Goal: Complete application form

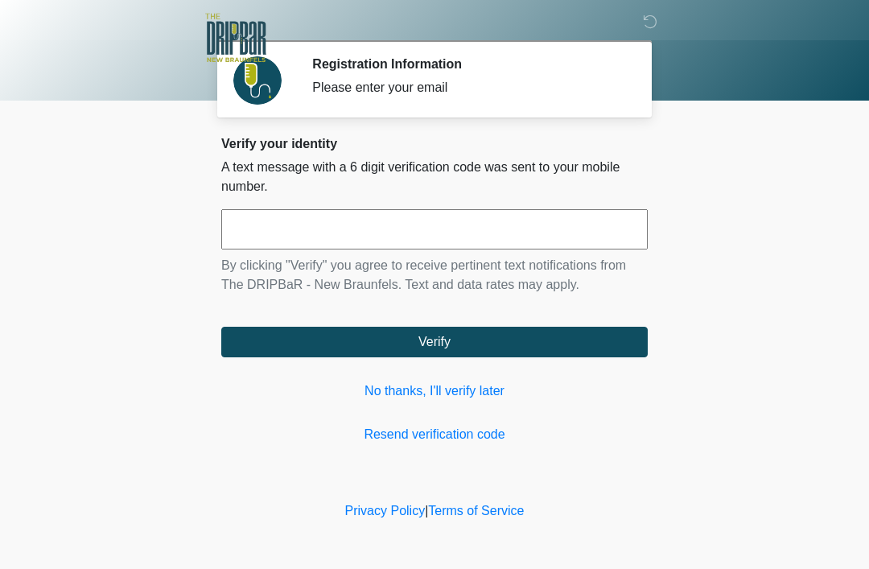
click at [487, 377] on div "Verify your identity A text message with a 6 digit verification code was sent t…" at bounding box center [434, 290] width 426 height 308
click at [443, 390] on link "No thanks, I'll verify later" at bounding box center [434, 390] width 426 height 19
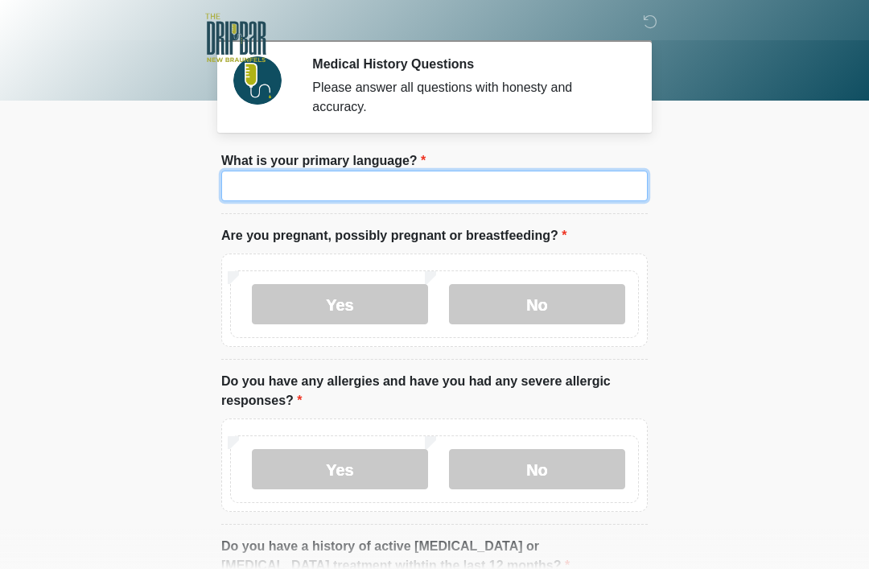
click at [525, 199] on input "What is your primary language?" at bounding box center [434, 186] width 426 height 31
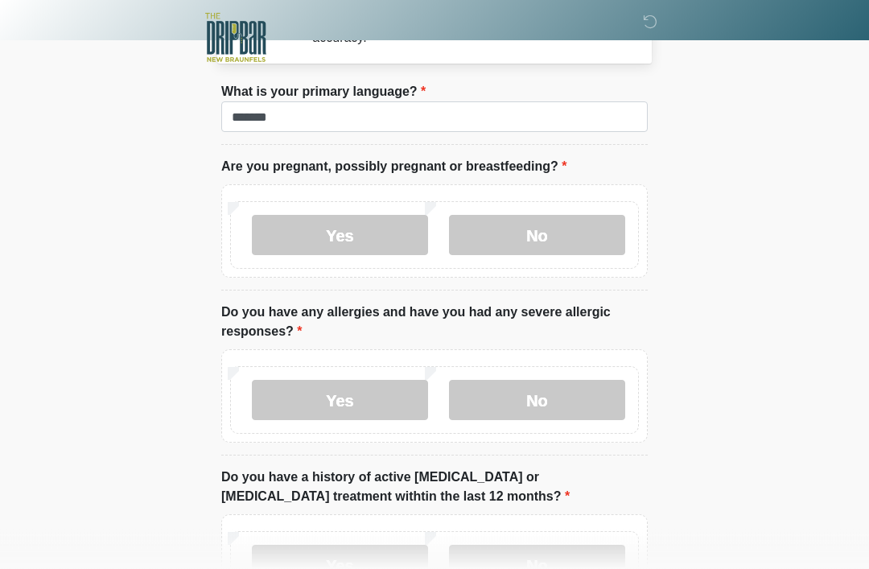
scroll to position [69, 0]
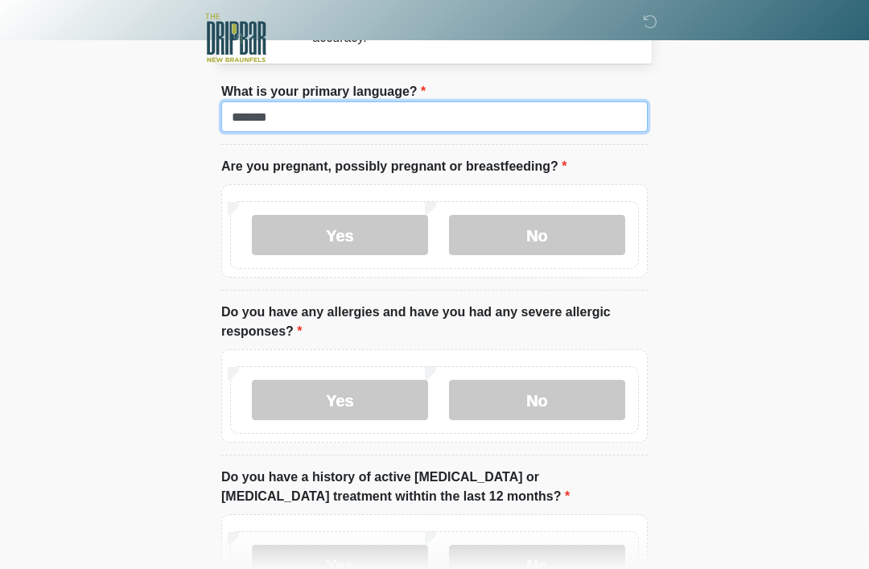
type input "*******"
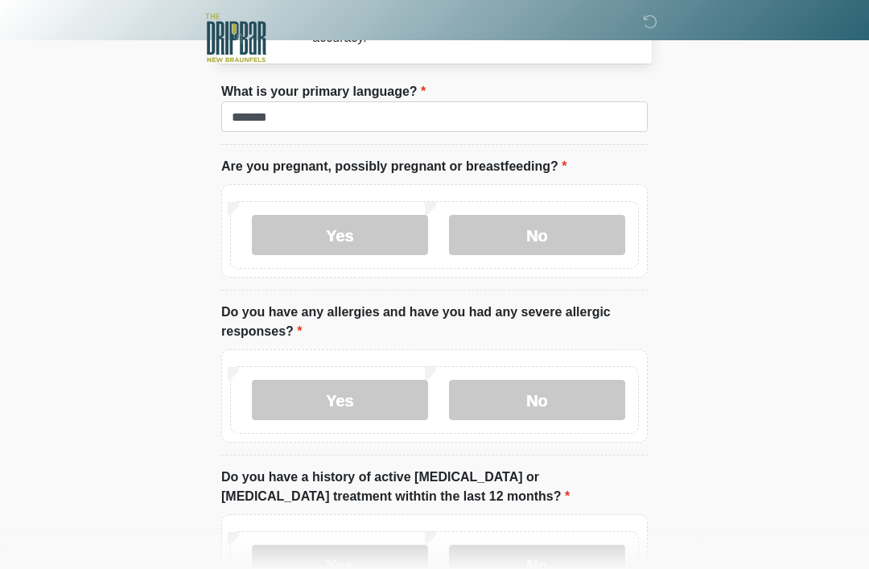
click at [546, 221] on label "No" at bounding box center [537, 235] width 176 height 40
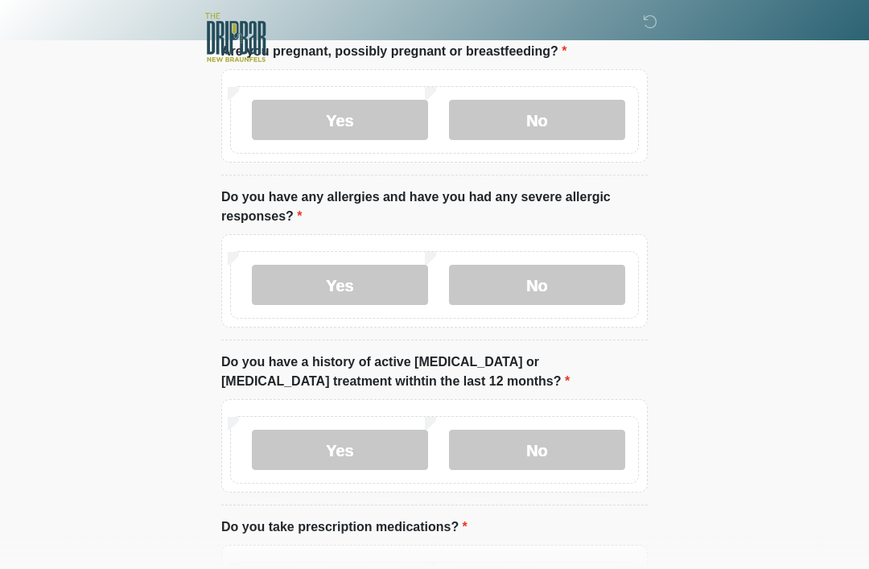
click at [570, 277] on label "No" at bounding box center [537, 286] width 176 height 40
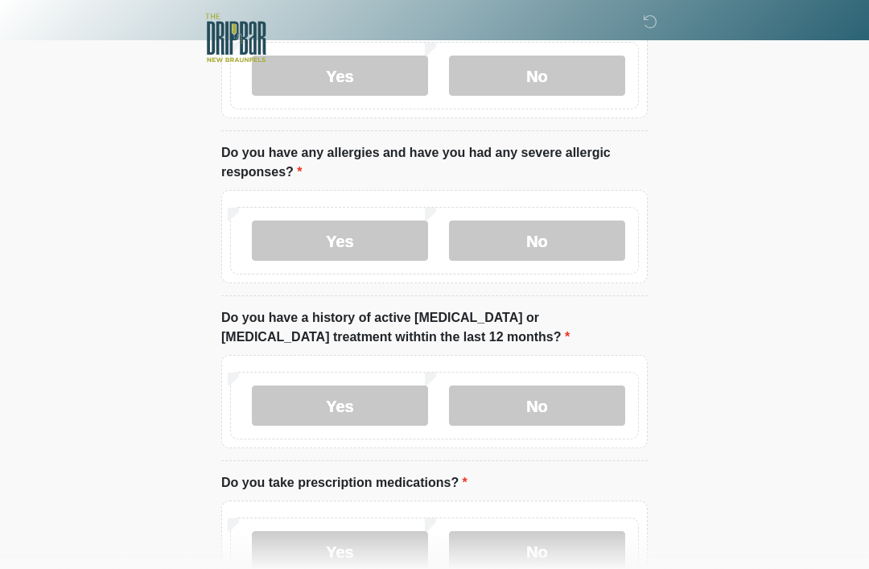
scroll to position [281, 0]
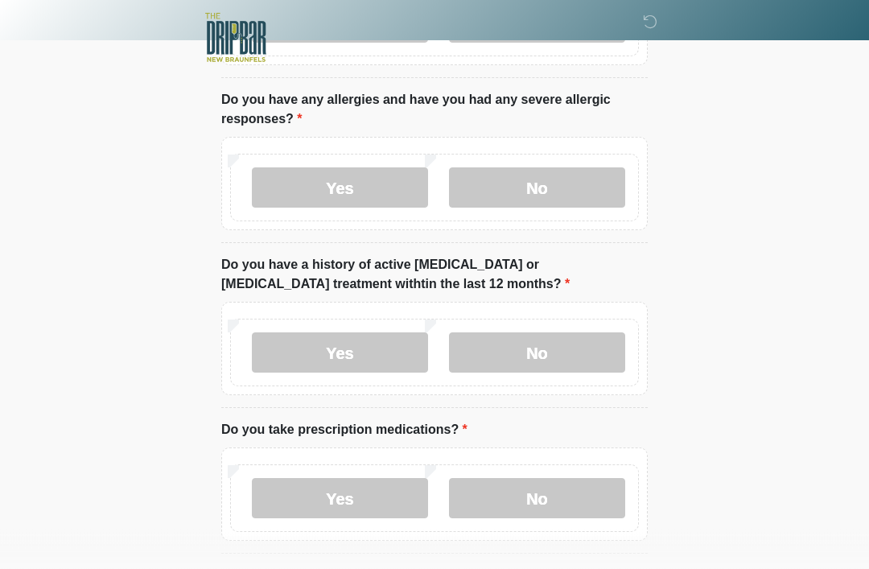
click at [596, 338] on label "No" at bounding box center [537, 353] width 176 height 40
click at [587, 496] on label "No" at bounding box center [537, 498] width 176 height 40
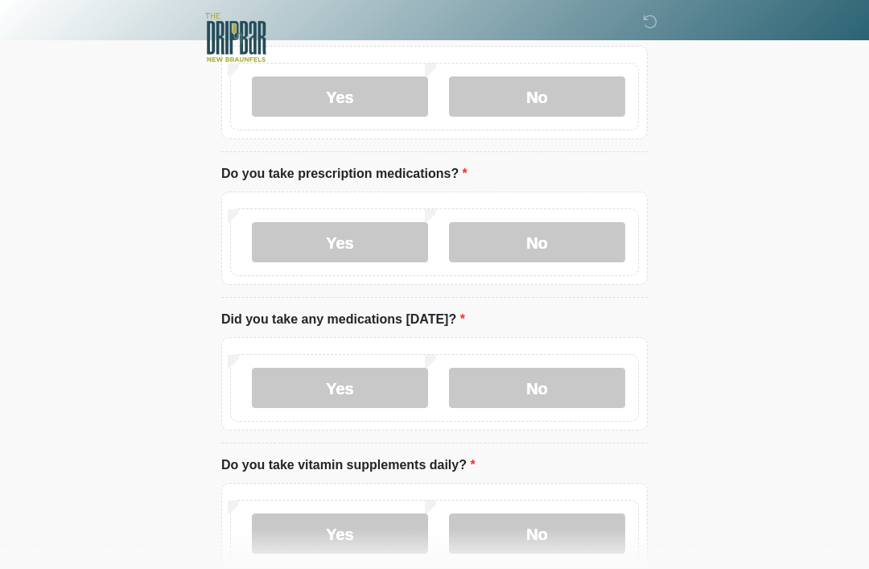
scroll to position [538, 0]
click at [579, 390] on label "No" at bounding box center [537, 387] width 176 height 40
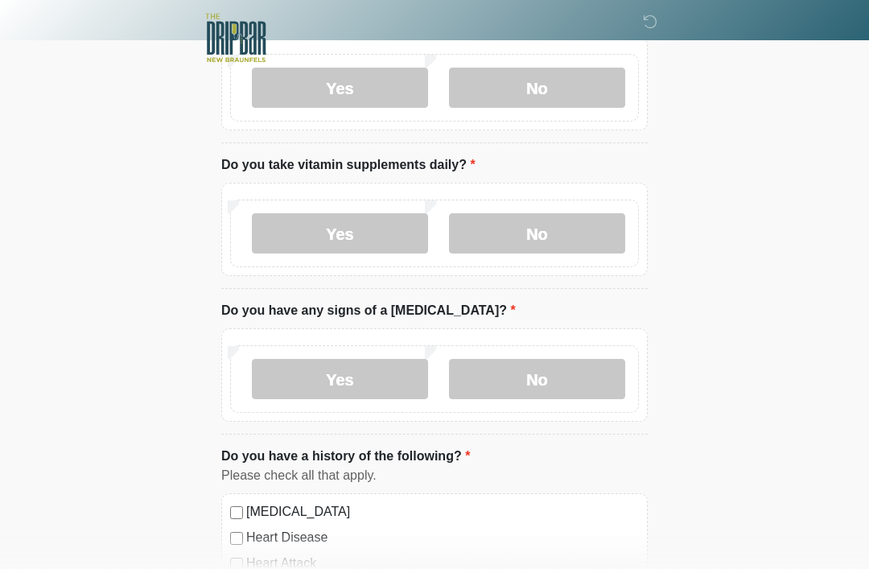
scroll to position [818, 0]
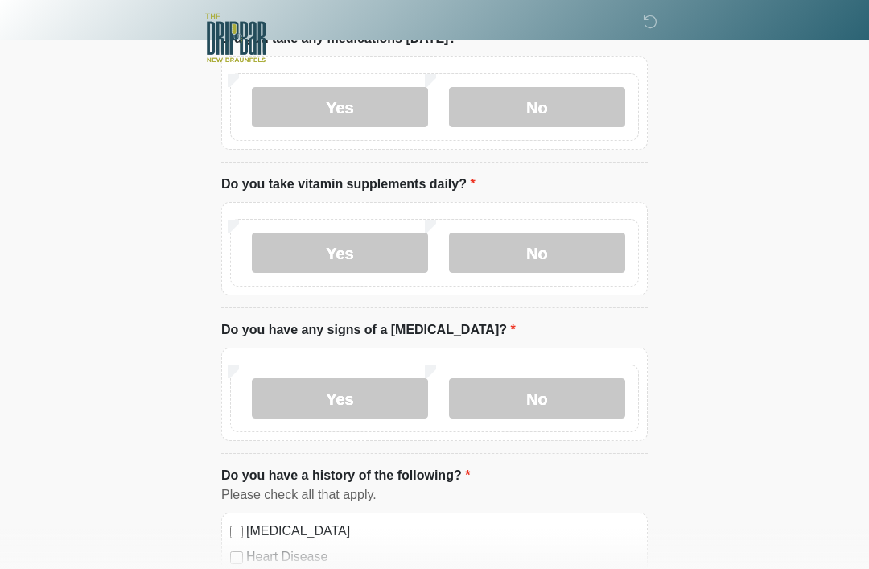
click at [374, 253] on label "Yes" at bounding box center [340, 253] width 176 height 40
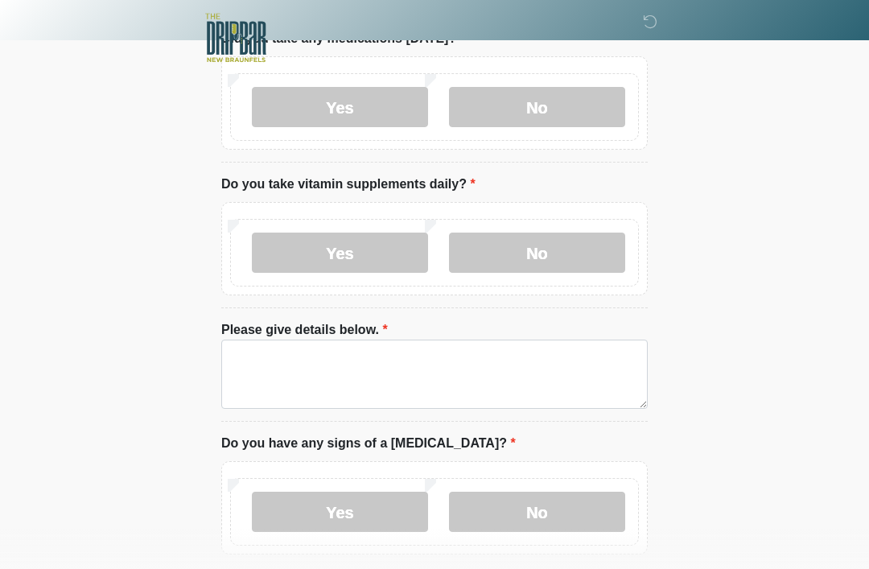
click at [575, 250] on label "No" at bounding box center [537, 253] width 176 height 40
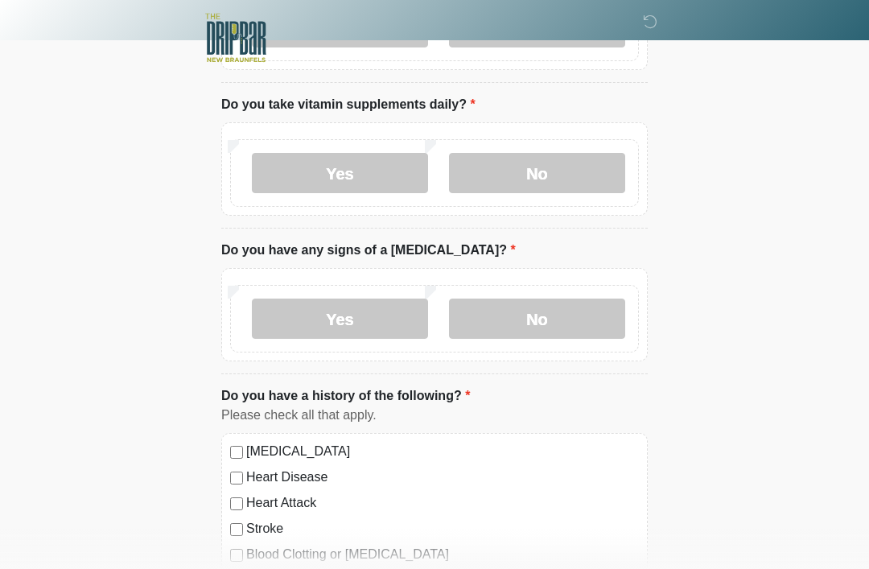
scroll to position [901, 0]
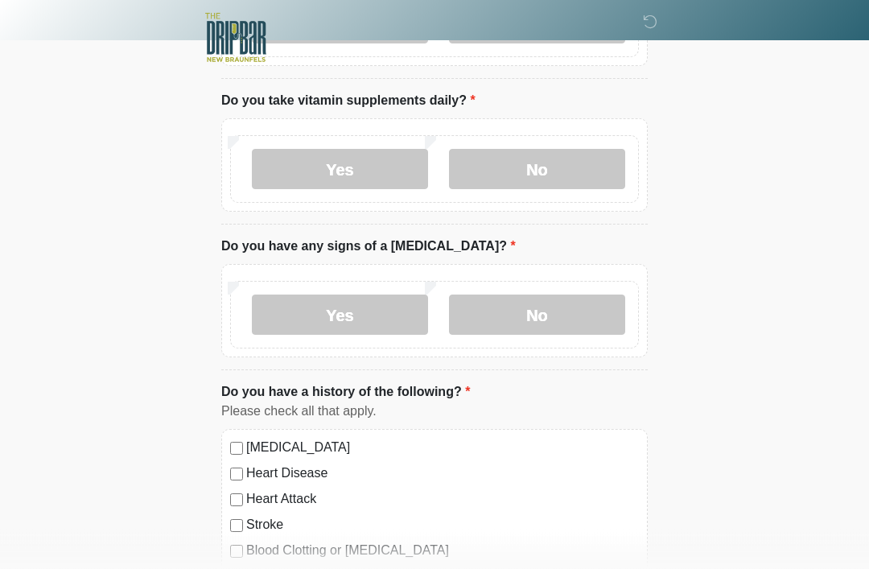
click at [575, 310] on label "No" at bounding box center [537, 315] width 176 height 40
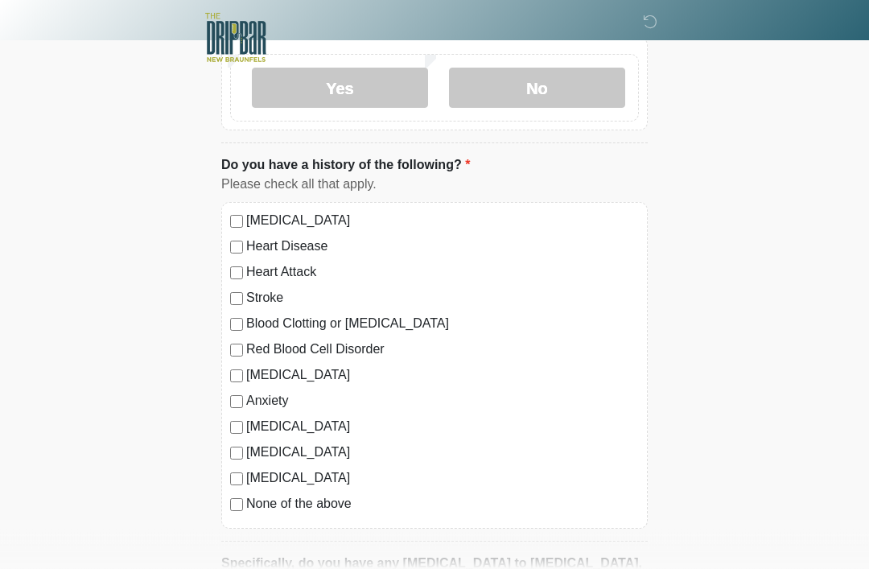
scroll to position [1135, 0]
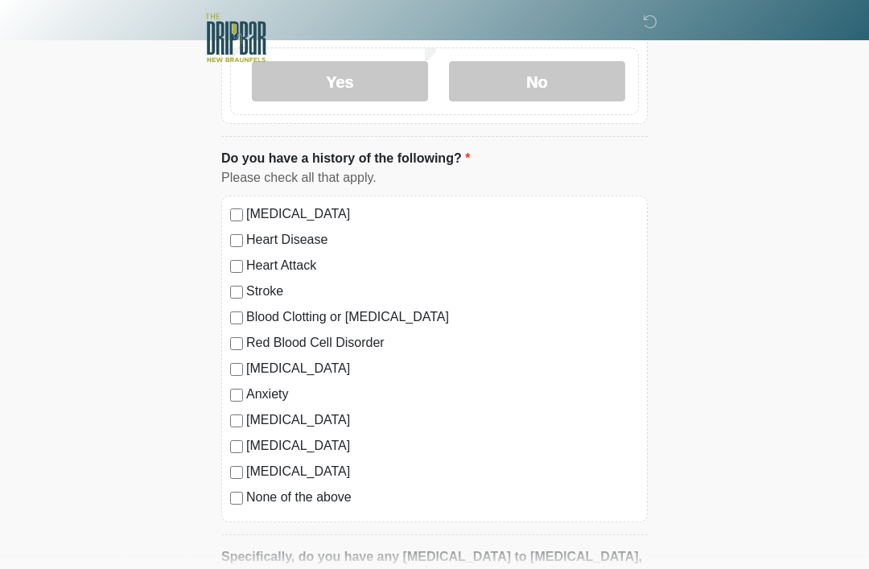
click at [259, 493] on label "None of the above" at bounding box center [442, 497] width 393 height 19
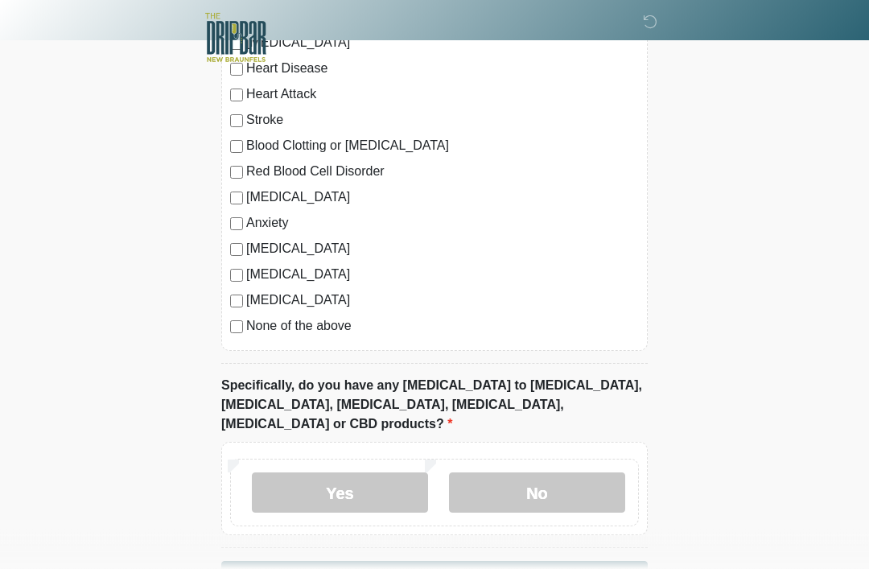
scroll to position [1341, 0]
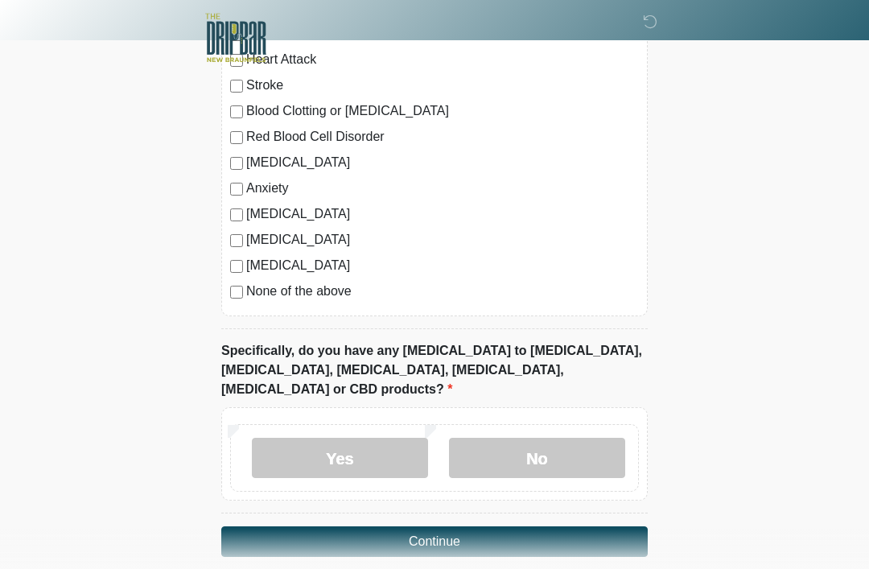
click at [539, 438] on label "No" at bounding box center [537, 458] width 176 height 40
click at [424, 526] on button "Continue" at bounding box center [434, 541] width 426 height 31
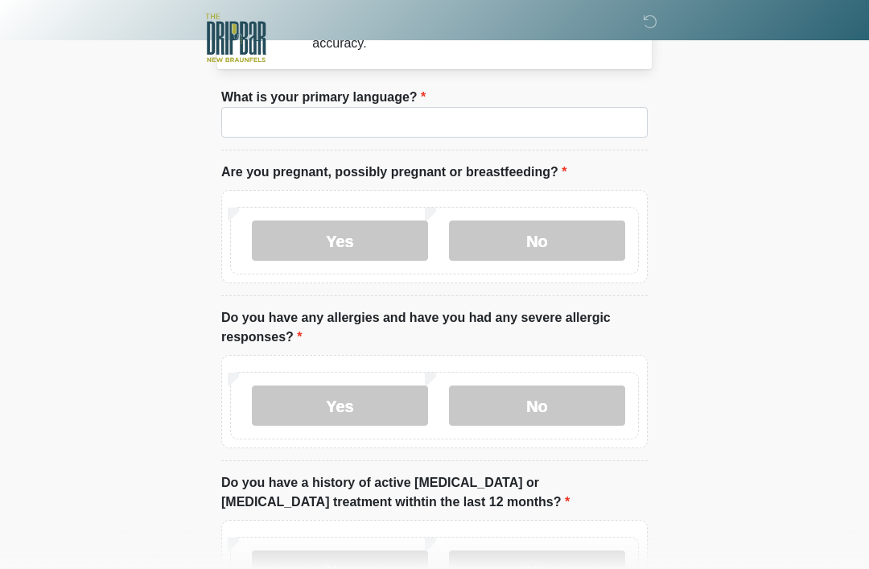
scroll to position [0, 0]
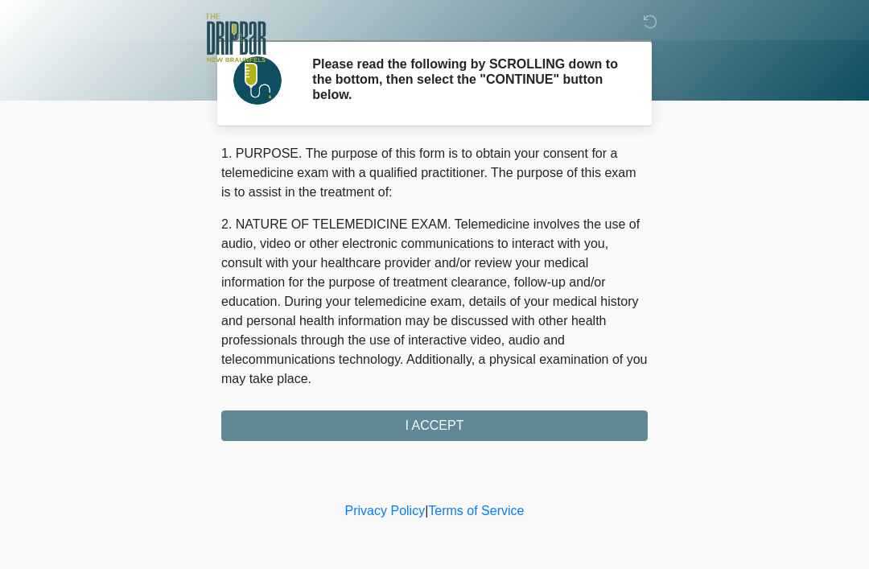
click at [576, 423] on div "1. PURPOSE. The purpose of this form is to obtain your consent for a telemedici…" at bounding box center [434, 292] width 426 height 297
click at [545, 424] on div "1. PURPOSE. The purpose of this form is to obtain your consent for a telemedici…" at bounding box center [434, 292] width 426 height 297
click at [459, 440] on div "‎ ‎ Please read the following by SCROLLING down to the bottom, then select the …" at bounding box center [434, 249] width 483 height 466
click at [471, 436] on div "1. PURPOSE. The purpose of this form is to obtain your consent for a telemedici…" at bounding box center [434, 292] width 426 height 297
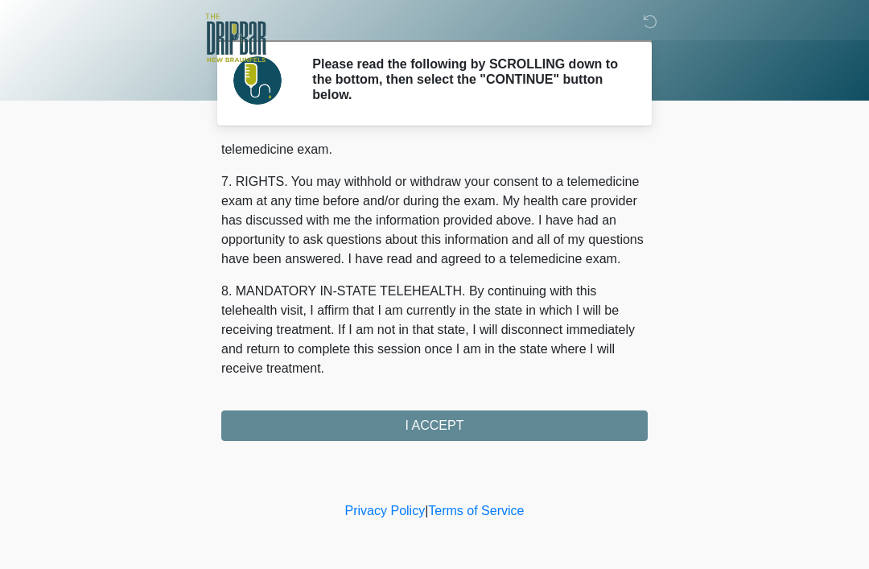
scroll to position [706, 0]
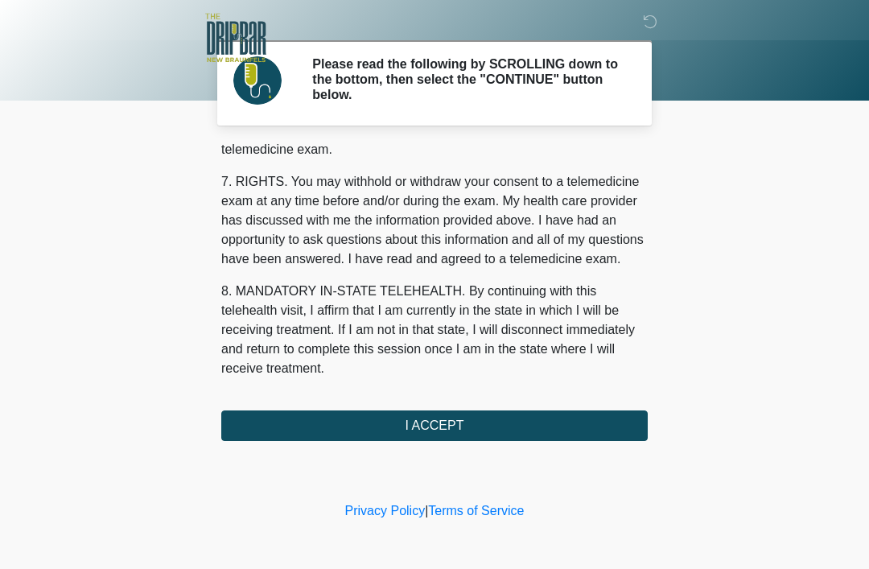
click at [480, 426] on button "I ACCEPT" at bounding box center [434, 425] width 426 height 31
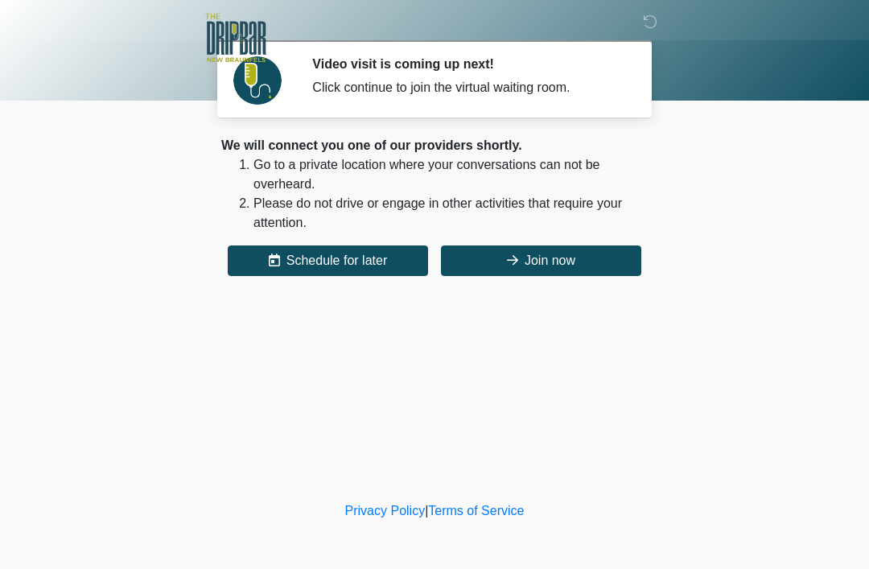
click at [507, 261] on icon at bounding box center [512, 259] width 11 height 13
